Goal: Information Seeking & Learning: Learn about a topic

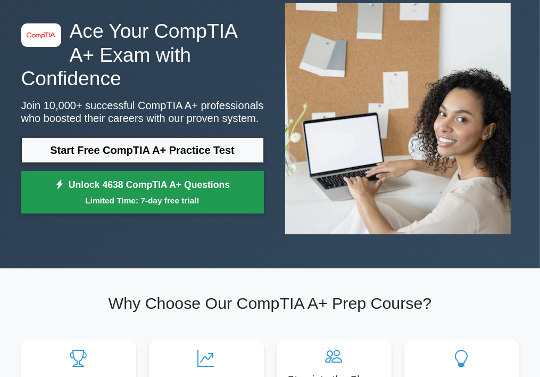
scroll to position [64, 0]
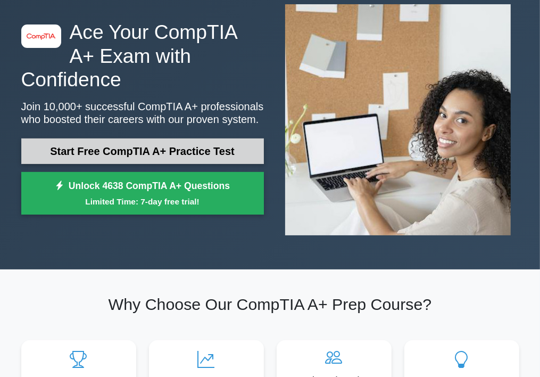
click at [145, 138] on link "Start Free CompTIA A+ Practice Test" at bounding box center [142, 151] width 243 height 26
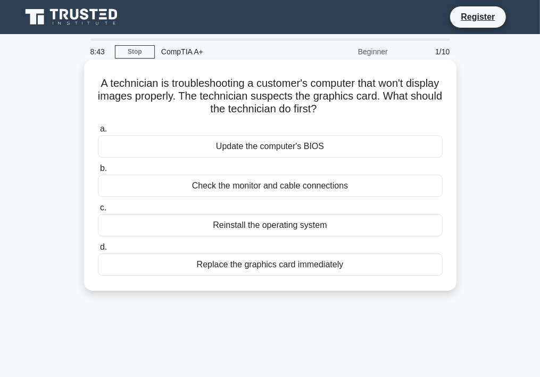
click at [241, 184] on div "Check the monitor and cable connections" at bounding box center [270, 186] width 345 height 22
click at [98, 172] on input "b. Check the monitor and cable connections" at bounding box center [98, 168] width 0 height 7
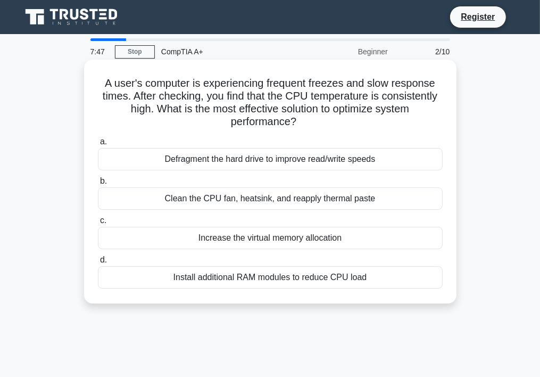
click at [179, 275] on div "Install additional RAM modules to reduce CPU load" at bounding box center [270, 277] width 345 height 22
click at [98, 263] on input "d. Install additional RAM modules to reduce CPU load" at bounding box center [98, 259] width 0 height 7
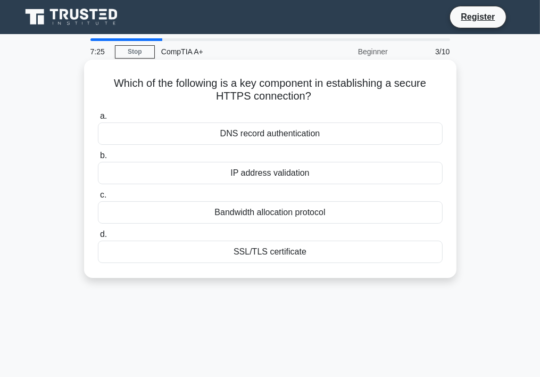
click at [223, 173] on div "IP address validation" at bounding box center [270, 173] width 345 height 22
click at [98, 159] on input "b. IP address validation" at bounding box center [98, 155] width 0 height 7
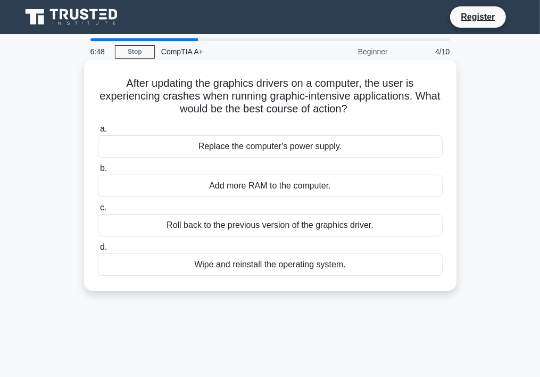
click at [236, 228] on div "Roll back to the previous version of the graphics driver." at bounding box center [270, 225] width 345 height 22
click at [98, 211] on input "c. Roll back to the previous version of the graphics driver." at bounding box center [98, 207] width 0 height 7
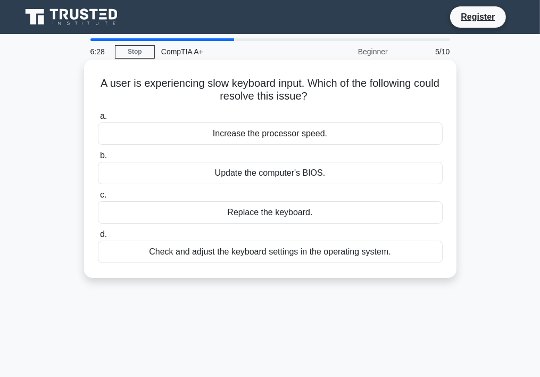
click at [277, 251] on div "Check and adjust the keyboard settings in the operating system." at bounding box center [270, 252] width 345 height 22
click at [98, 238] on input "d. Check and adjust the keyboard settings in the operating system." at bounding box center [98, 234] width 0 height 7
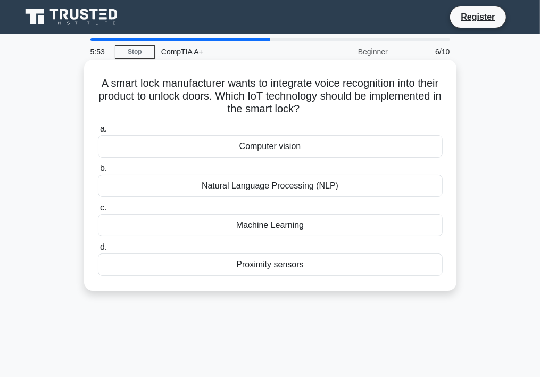
click at [281, 268] on div "Proximity sensors" at bounding box center [270, 264] width 345 height 22
click at [98, 251] on input "d. Proximity sensors" at bounding box center [98, 247] width 0 height 7
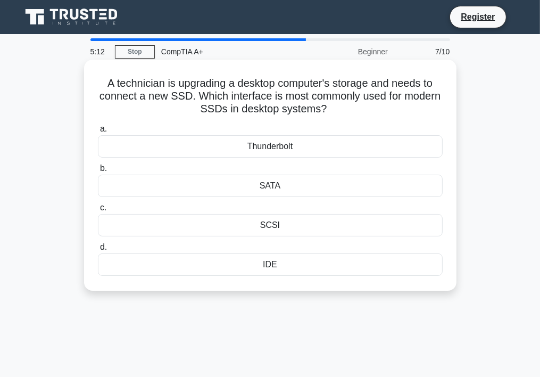
click at [260, 225] on div "SCSI" at bounding box center [270, 225] width 345 height 22
click at [98, 211] on input "c. SCSI" at bounding box center [98, 207] width 0 height 7
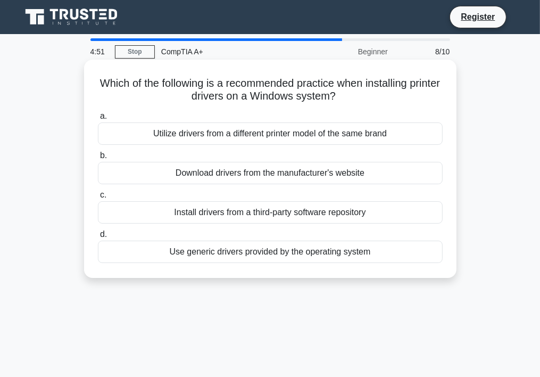
click at [255, 254] on div "Use generic drivers provided by the operating system" at bounding box center [270, 252] width 345 height 22
click at [98, 238] on input "d. Use generic drivers provided by the operating system" at bounding box center [98, 234] width 0 height 7
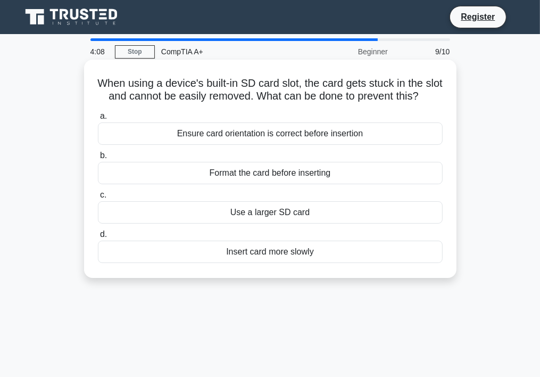
click at [270, 145] on div "Ensure card orientation is correct before insertion" at bounding box center [270, 133] width 345 height 22
click at [98, 120] on input "a. Ensure card orientation is correct before insertion" at bounding box center [98, 116] width 0 height 7
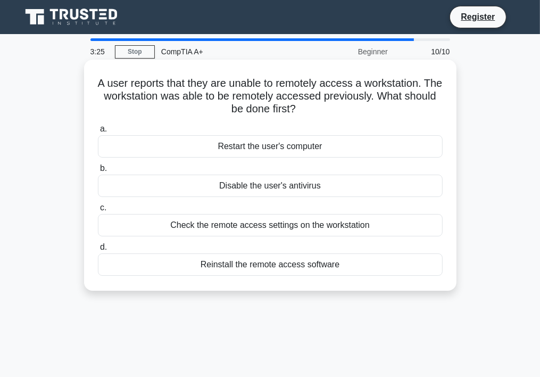
click at [274, 225] on div "Check the remote access settings on the workstation" at bounding box center [270, 225] width 345 height 22
click at [98, 211] on input "c. Check the remote access settings on the workstation" at bounding box center [98, 207] width 0 height 7
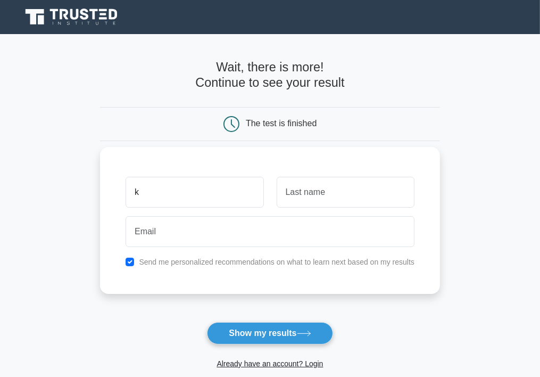
type input "kamokgelo"
type input "masia"
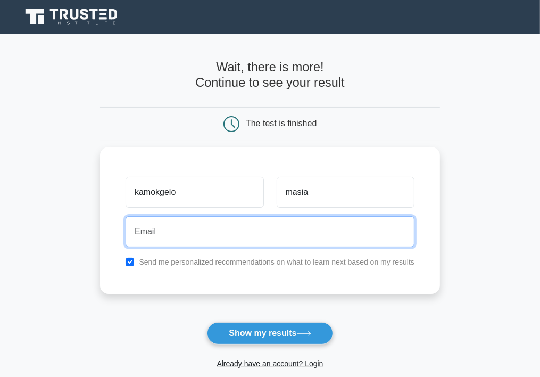
click at [146, 234] on input "email" at bounding box center [270, 231] width 289 height 31
type input "masiakamogelo15@gmail.com"
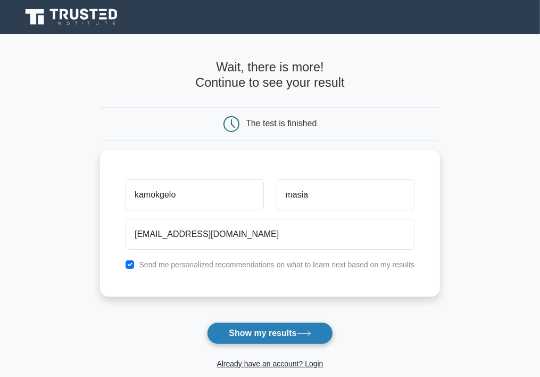
click at [229, 330] on button "Show my results" at bounding box center [270, 333] width 126 height 22
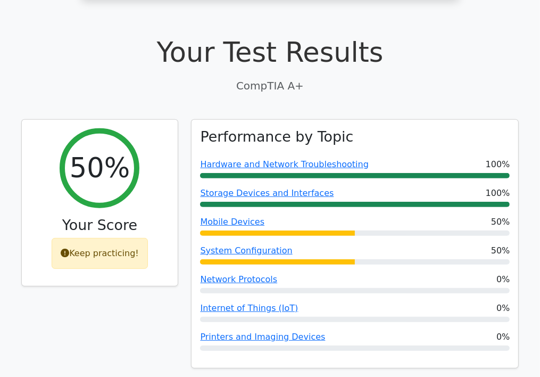
scroll to position [298, 0]
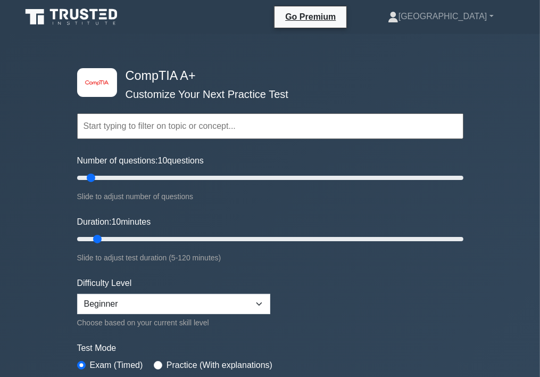
click at [128, 126] on input "text" at bounding box center [270, 126] width 386 height 26
click at [458, 18] on link "[GEOGRAPHIC_DATA]" at bounding box center [440, 16] width 157 height 21
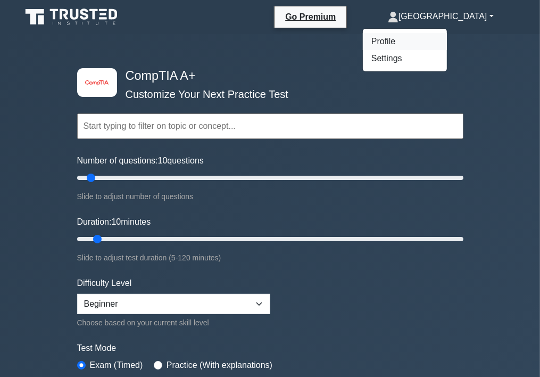
click at [428, 41] on link "Profile" at bounding box center [405, 41] width 84 height 17
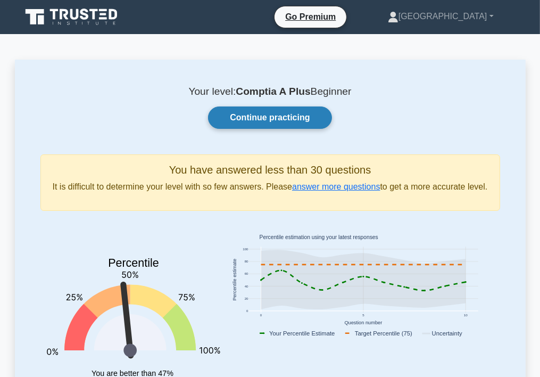
click at [283, 115] on link "Continue practicing" at bounding box center [269, 117] width 123 height 22
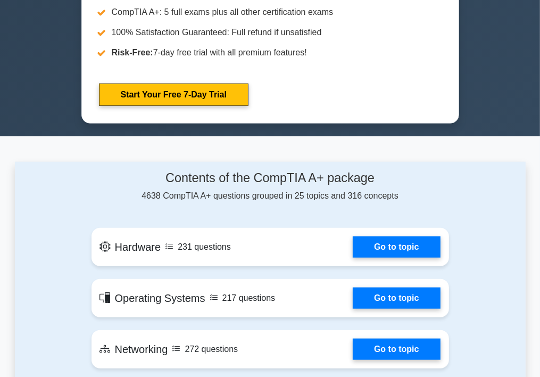
scroll to position [596, 0]
